Goal: Navigation & Orientation: Find specific page/section

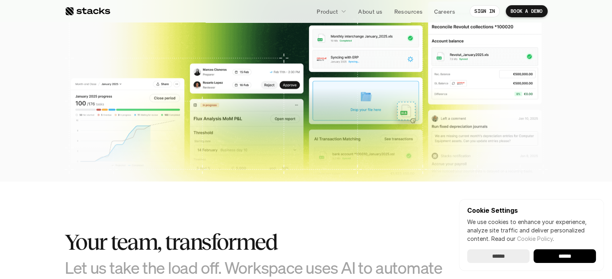
scroll to position [310, 0]
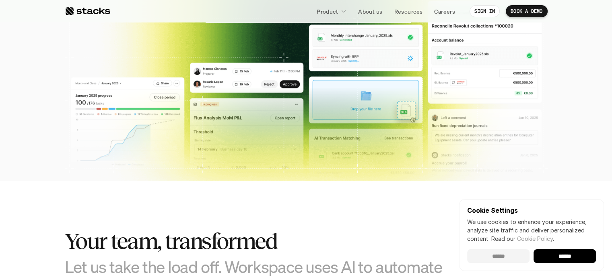
click at [511, 258] on input "******" at bounding box center [498, 257] width 62 height 14
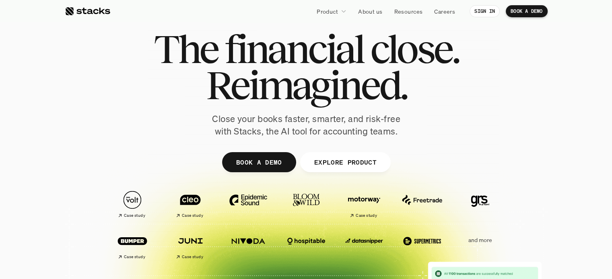
scroll to position [0, 0]
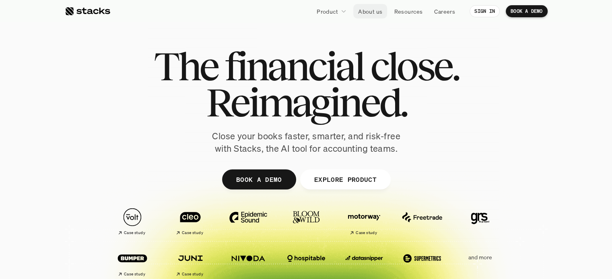
click at [366, 14] on p "About us" at bounding box center [370, 11] width 24 height 8
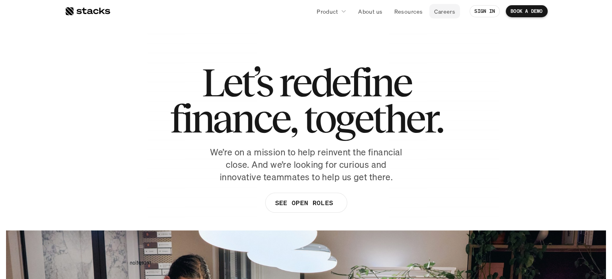
click at [441, 14] on p "Careers" at bounding box center [444, 11] width 21 height 8
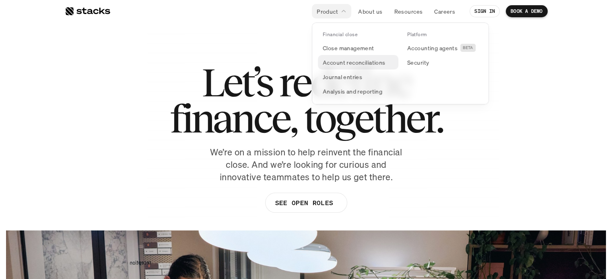
click at [349, 64] on p "Account reconciliations" at bounding box center [353, 62] width 63 height 8
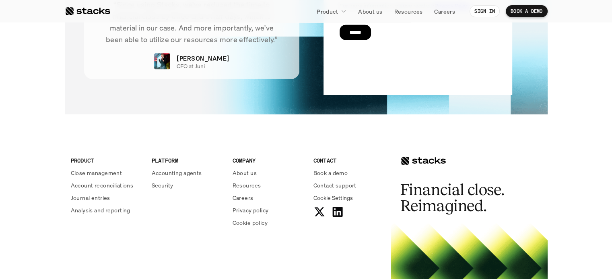
scroll to position [1948, 0]
click at [336, 209] on use at bounding box center [337, 212] width 10 height 10
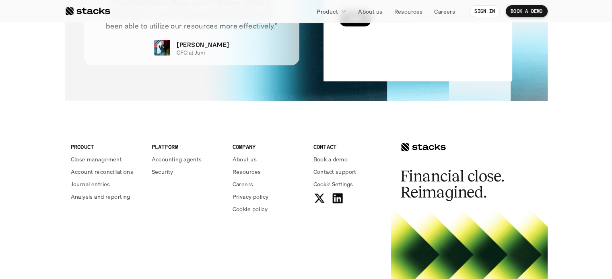
scroll to position [1957, 0]
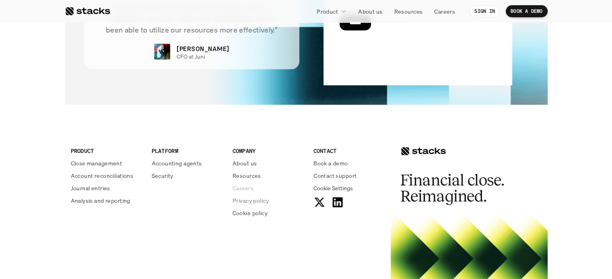
click at [238, 186] on p "Careers" at bounding box center [242, 188] width 21 height 8
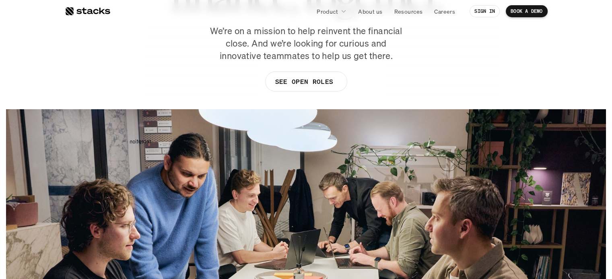
scroll to position [105, 0]
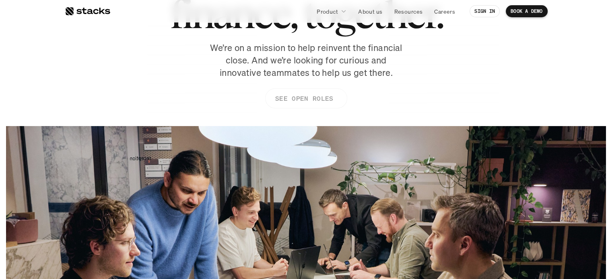
click at [297, 94] on p "SEE OPEN ROLES" at bounding box center [304, 99] width 58 height 12
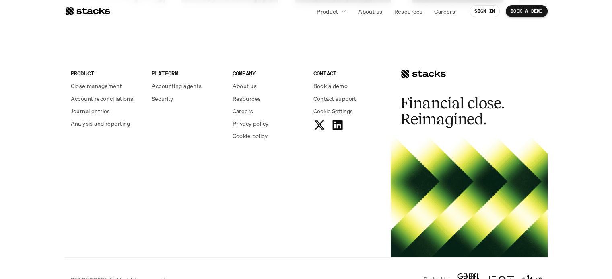
scroll to position [1460, 0]
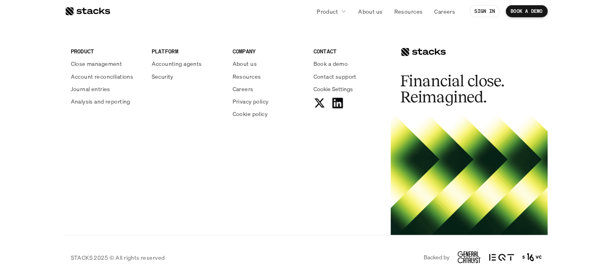
click at [333, 104] on icon at bounding box center [337, 103] width 13 height 13
